Goal: Transaction & Acquisition: Purchase product/service

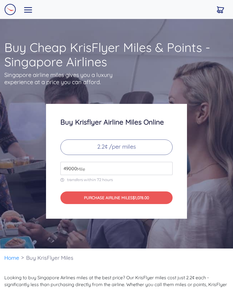
click at [32, 8] on img "Toggle navigation" at bounding box center [28, 9] width 8 height 5
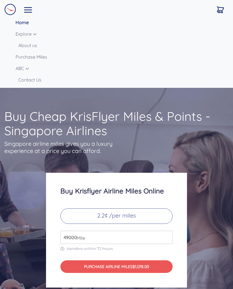
click at [44, 58] on link "Purchase Miles" at bounding box center [122, 56] width 213 height 11
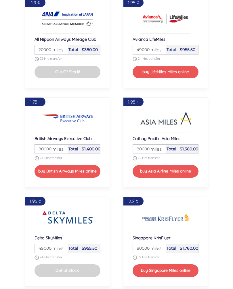
scroll to position [606, 0]
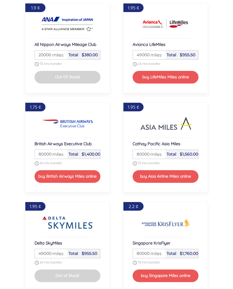
click at [53, 158] on input "80000" at bounding box center [51, 154] width 31 height 9
type input "120000"
click at [91, 174] on button "buy British Airways Miles online" at bounding box center [67, 176] width 66 height 12
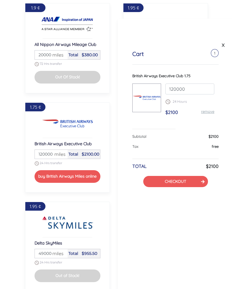
click at [196, 186] on button "CHECKOUT" at bounding box center [175, 181] width 65 height 11
click at [184, 183] on link "CHECKOUT" at bounding box center [175, 181] width 21 height 5
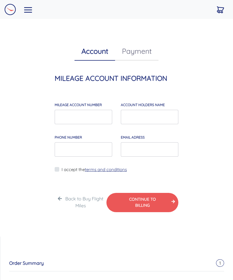
click at [84, 206] on link "Back to Buy Flight Miles" at bounding box center [84, 202] width 38 height 13
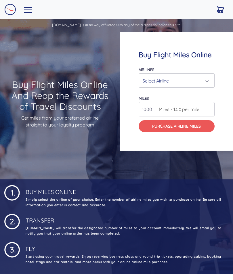
click at [205, 169] on div "Buy Flight Miles Online Airlines Air Canada Aeroplan Air France/KLM Flying Blue…" at bounding box center [176, 105] width 113 height 147
click at [207, 79] on div "Select Airline" at bounding box center [174, 80] width 65 height 11
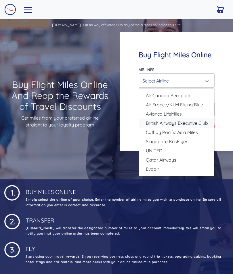
click at [204, 124] on span "British Airways Executive Club" at bounding box center [177, 122] width 62 height 7
select select "British Airways Executive Club"
type input "80000"
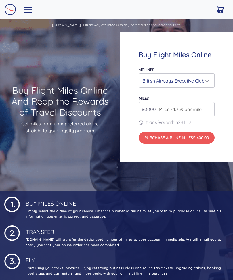
click at [204, 141] on button "Purchase Airline Miles $1400.00" at bounding box center [176, 137] width 76 height 12
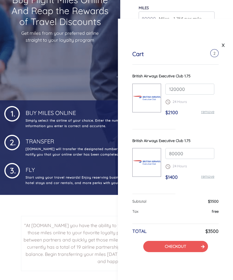
scroll to position [104, 0]
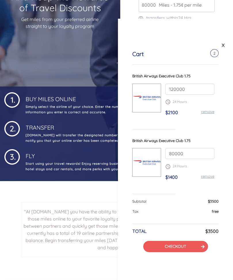
click at [195, 250] on button "CHECKOUT" at bounding box center [175, 246] width 65 height 11
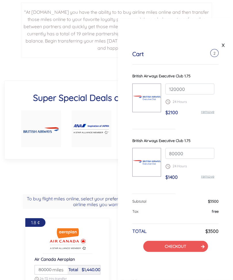
scroll to position [303, 0]
click at [189, 245] on button "CHECKOUT" at bounding box center [175, 246] width 65 height 11
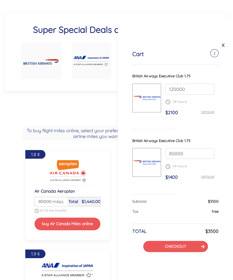
scroll to position [411, 0]
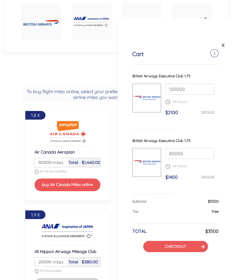
click at [225, 48] on link "X" at bounding box center [223, 45] width 6 height 9
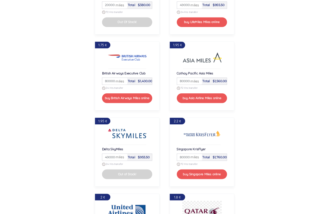
scroll to position [688, 0]
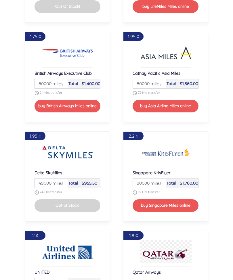
click at [162, 183] on input "80000" at bounding box center [149, 183] width 31 height 9
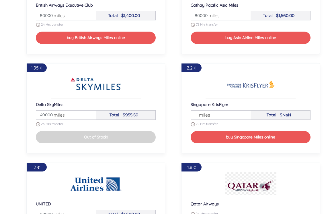
scroll to position [725, 0]
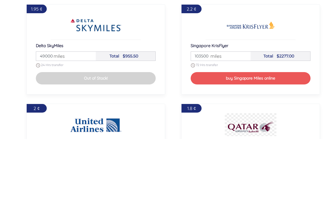
type input "103500"
click at [232, 147] on button "buy Singapore Miles online" at bounding box center [251, 153] width 120 height 12
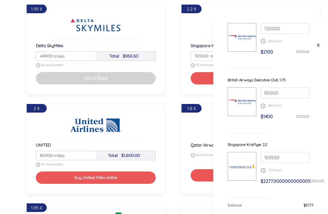
scroll to position [60, 0]
click at [232, 183] on link "remove" at bounding box center [317, 180] width 13 height 5
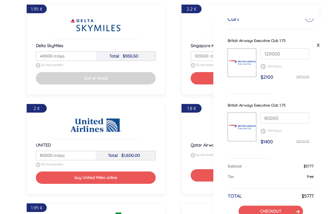
scroll to position [34, 0]
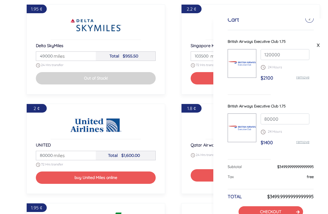
click at [232, 144] on link "remove" at bounding box center [303, 141] width 13 height 5
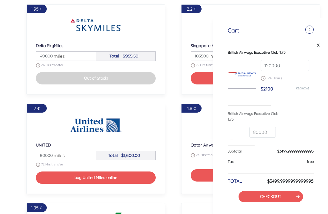
scroll to position [0, 0]
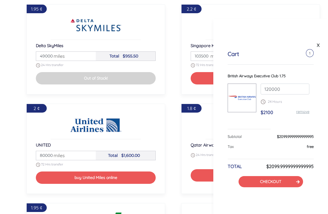
click at [232, 181] on button "CHECKOUT" at bounding box center [271, 181] width 65 height 11
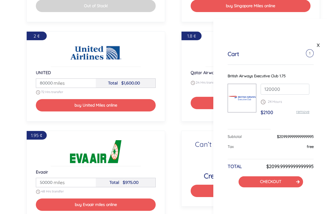
scroll to position [887, 0]
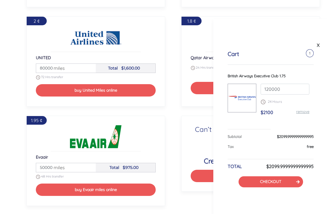
click at [232, 184] on icon at bounding box center [298, 182] width 3 height 4
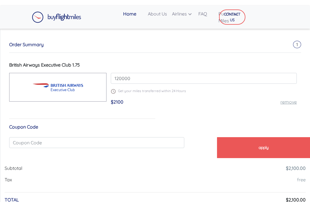
scroll to position [196, 0]
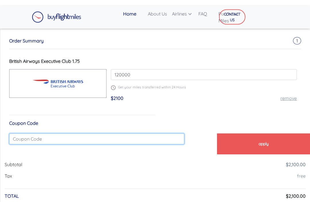
click at [125, 139] on input "text" at bounding box center [96, 139] width 175 height 11
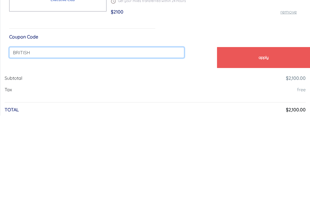
type input "BRITISH"
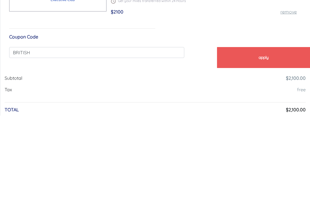
click at [272, 134] on button "apply" at bounding box center [263, 144] width 93 height 21
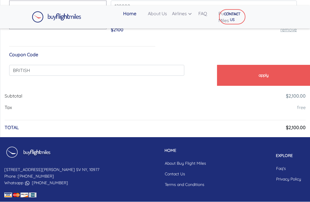
click at [263, 77] on button "apply" at bounding box center [263, 75] width 93 height 21
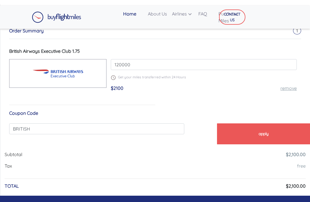
scroll to position [244, 0]
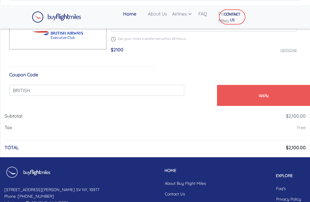
click at [268, 97] on button "apply" at bounding box center [263, 95] width 93 height 21
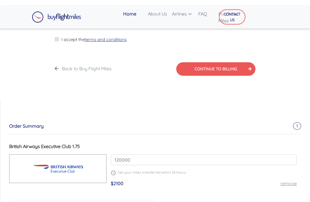
scroll to position [97, 0]
